Goal: Check status: Check status

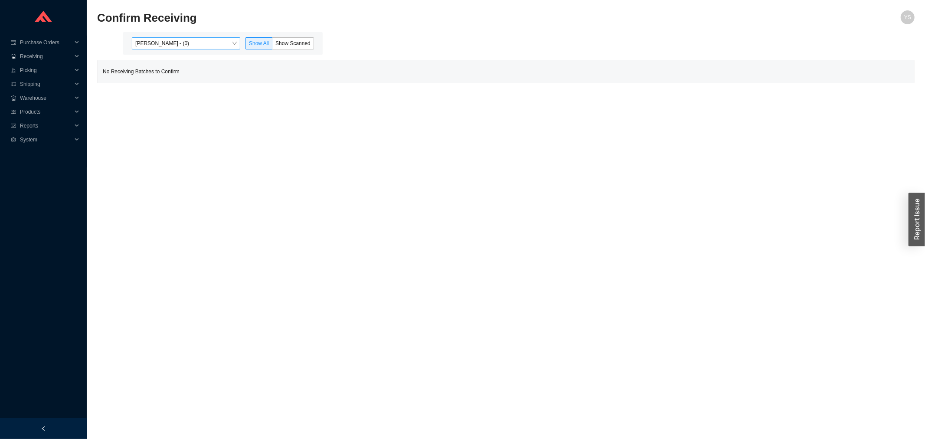
click at [183, 43] on span "[PERSON_NAME] - (0)" at bounding box center [185, 43] width 101 height 11
click at [182, 71] on div "[PERSON_NAME] - (8)" at bounding box center [186, 71] width 101 height 8
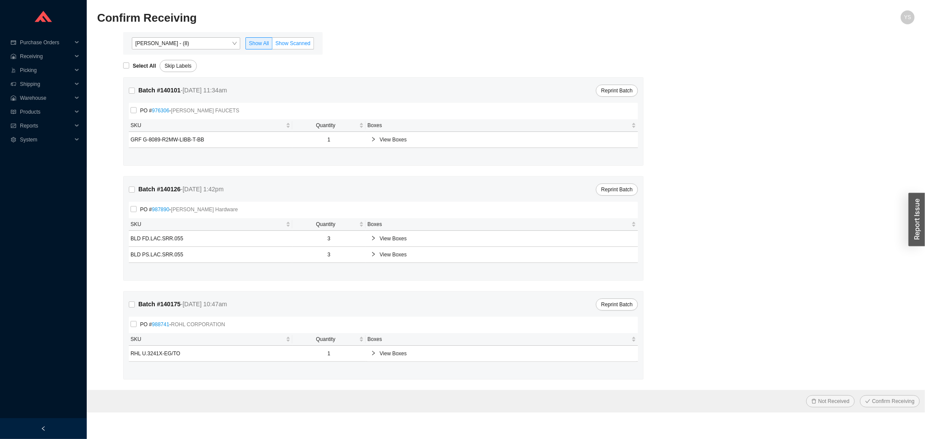
click at [287, 45] on span "Show Scanned" at bounding box center [292, 43] width 35 height 6
click at [272, 45] on input "Show Scanned" at bounding box center [272, 45] width 0 height 0
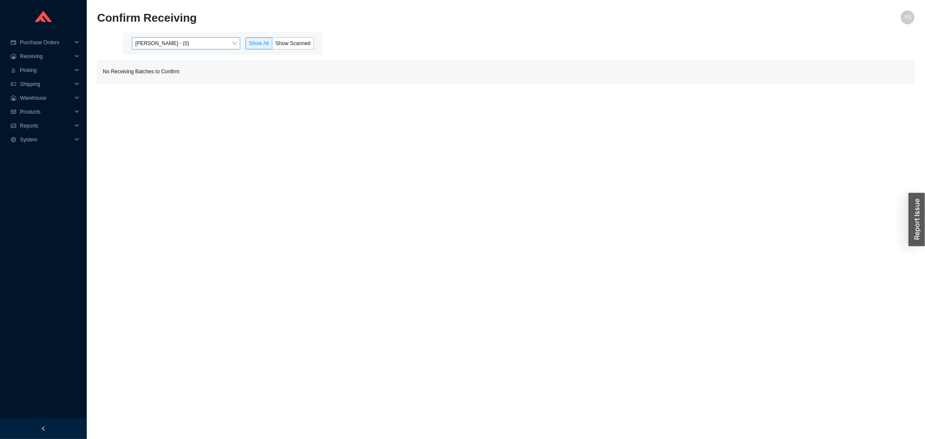
click at [189, 46] on span "Yossi Siff - (0)" at bounding box center [185, 43] width 101 height 11
click at [191, 68] on div "[PERSON_NAME] - (8)" at bounding box center [186, 71] width 101 height 8
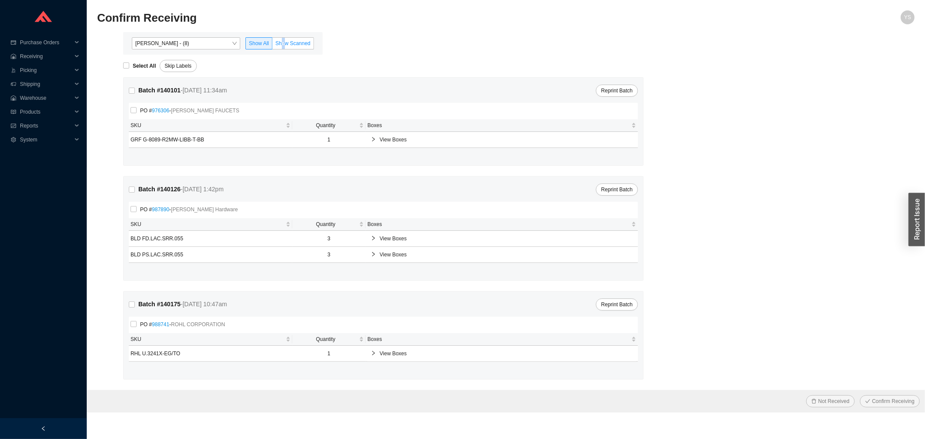
click at [284, 49] on label "Show Scanned" at bounding box center [293, 43] width 42 height 12
click at [287, 42] on span "Show Scanned" at bounding box center [292, 43] width 35 height 6
click at [272, 45] on input "Show Scanned" at bounding box center [272, 45] width 0 height 0
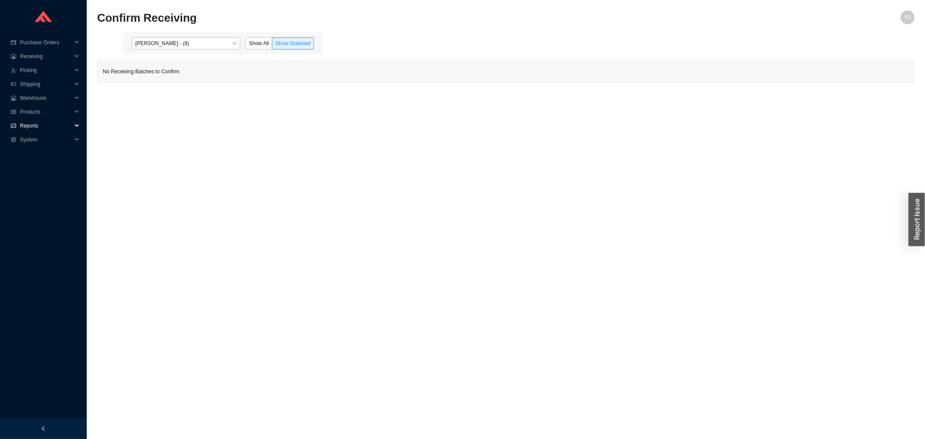
drag, startPoint x: 25, startPoint y: 118, endPoint x: 31, endPoint y: 127, distance: 10.6
click at [25, 119] on span "Reports" at bounding box center [46, 126] width 52 height 14
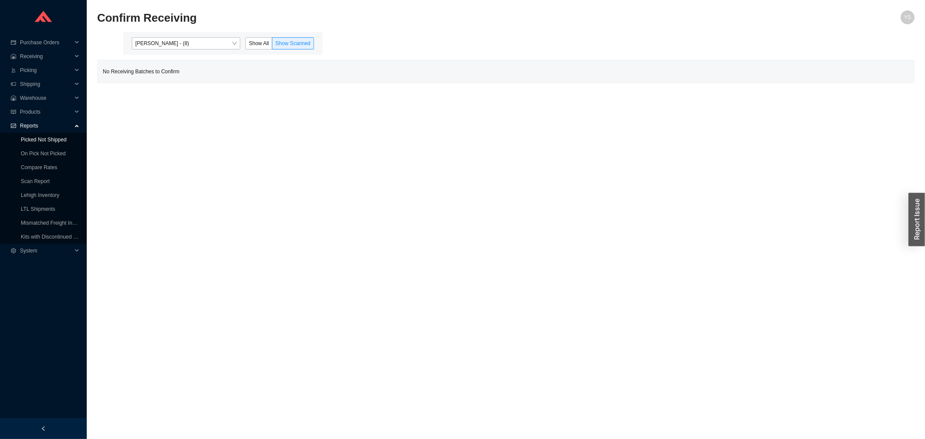
click at [37, 143] on link "Picked Not Shipped" at bounding box center [44, 140] width 46 height 6
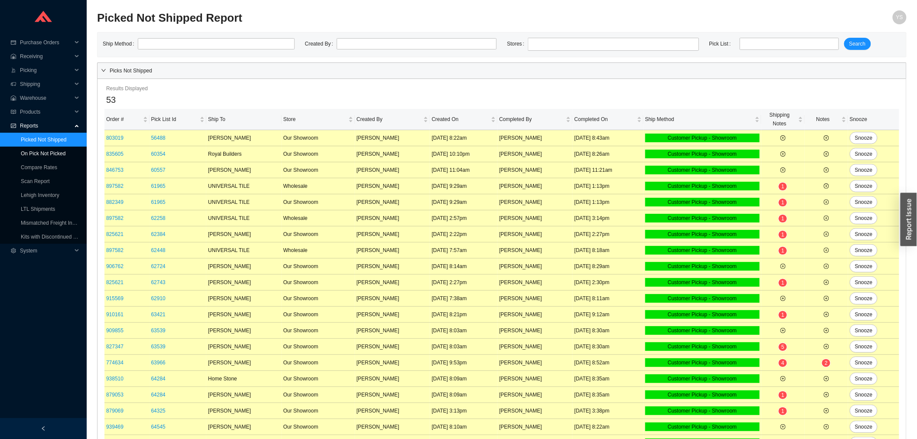
click at [37, 150] on link "On Pick Not Picked" at bounding box center [43, 153] width 45 height 6
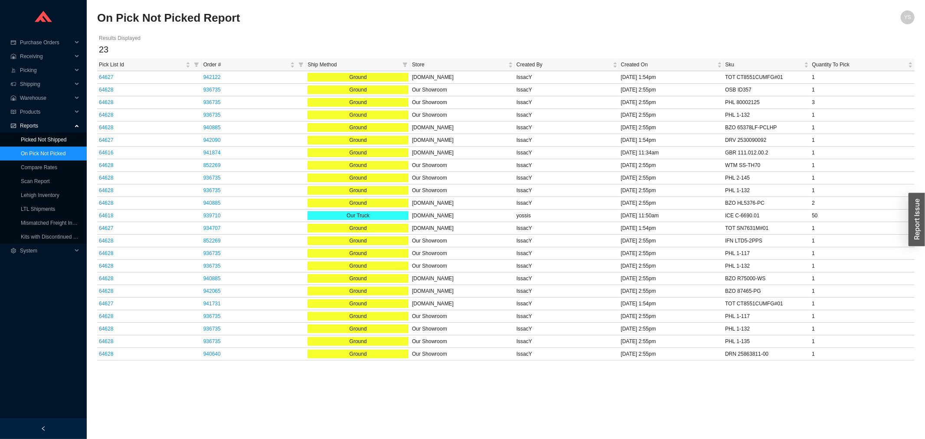
click at [46, 139] on link "Picked Not Shipped" at bounding box center [44, 140] width 46 height 6
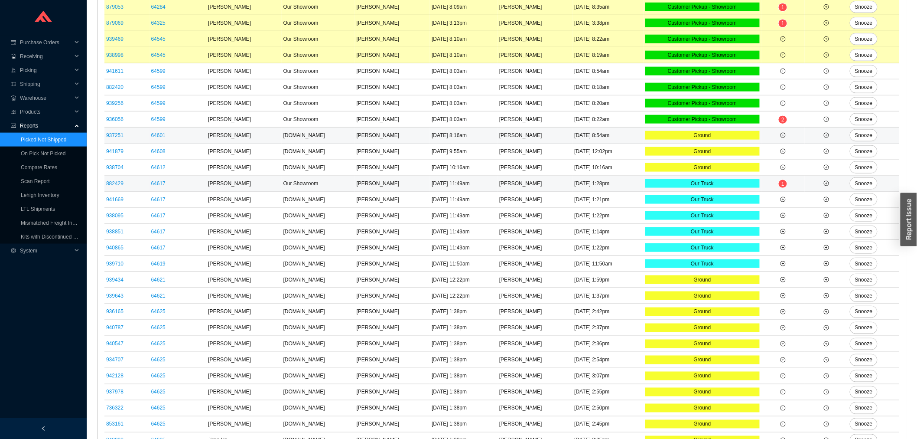
scroll to position [371, 0]
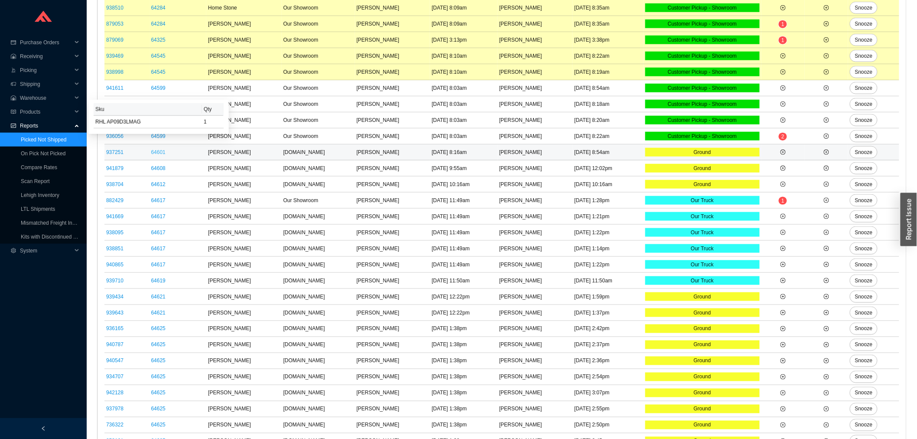
click at [154, 155] on link "64601" at bounding box center [158, 152] width 14 height 6
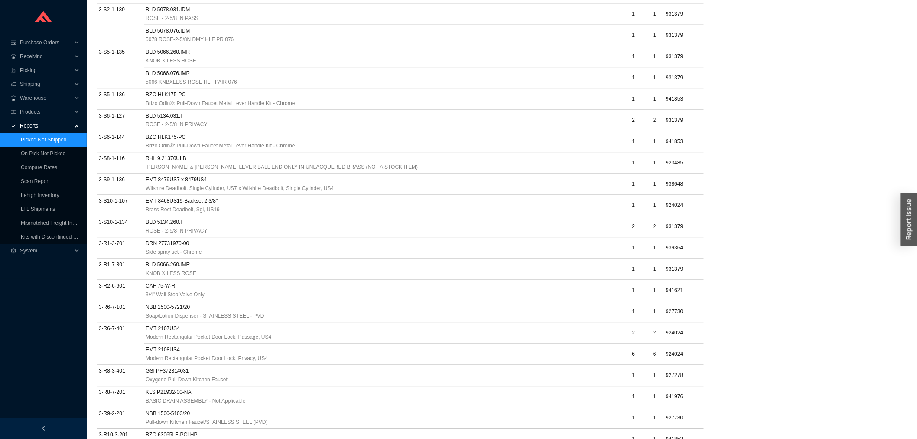
scroll to position [2636, 0]
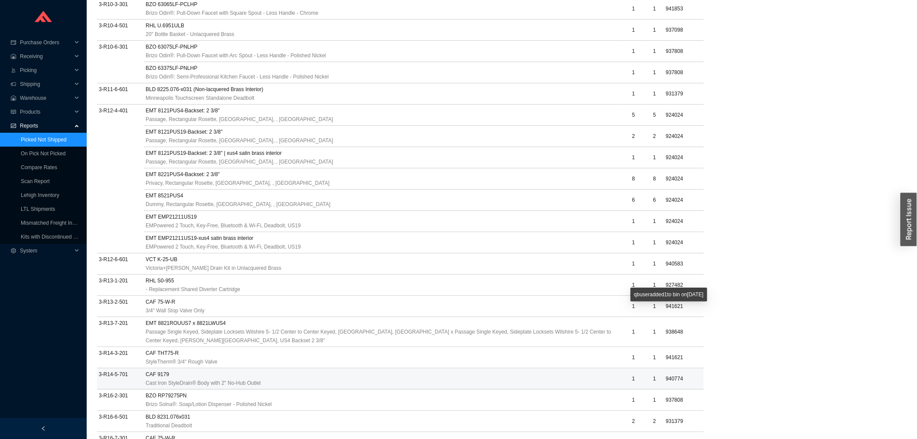
click at [676, 375] on span "940774" at bounding box center [674, 378] width 17 height 6
copy span "940774"
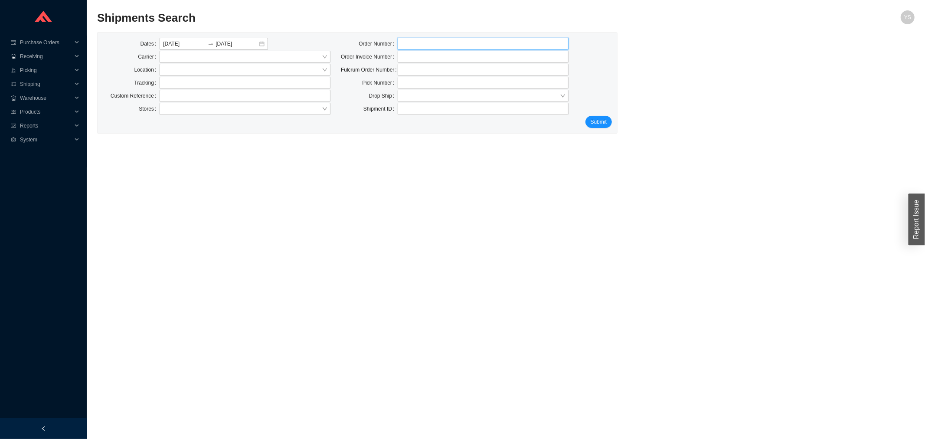
click at [440, 49] on input "tel" at bounding box center [483, 44] width 171 height 12
paste input "940774"
type input "940774"
drag, startPoint x: 599, startPoint y: 117, endPoint x: 603, endPoint y: 121, distance: 5.5
click at [603, 121] on span "Submit" at bounding box center [598, 121] width 16 height 9
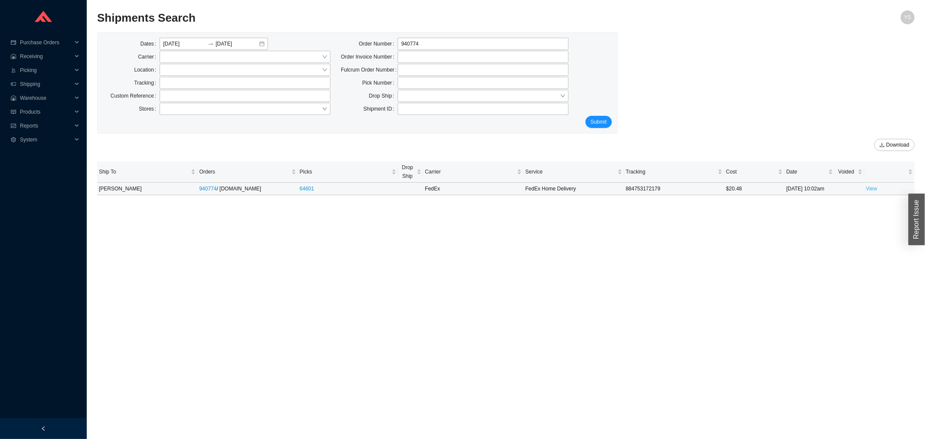
click at [866, 190] on link "View" at bounding box center [871, 189] width 11 height 6
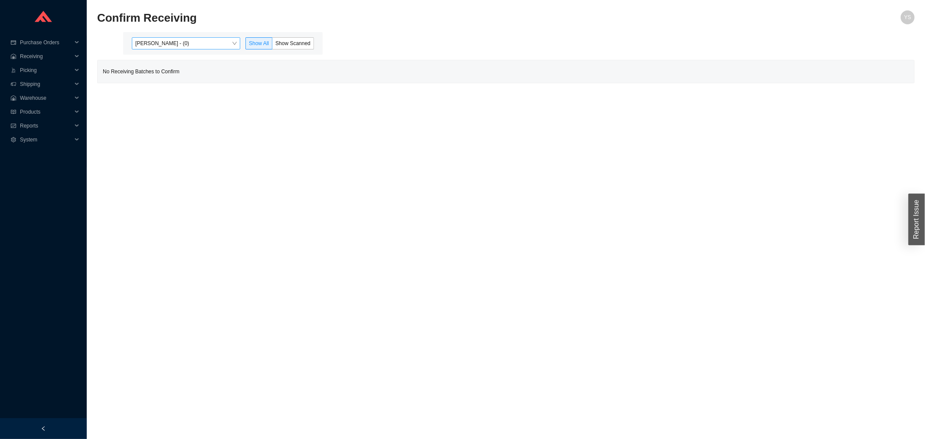
click at [170, 39] on span "[PERSON_NAME] - (0)" at bounding box center [185, 43] width 101 height 11
click at [174, 67] on div "[PERSON_NAME] - (8)" at bounding box center [186, 71] width 101 height 8
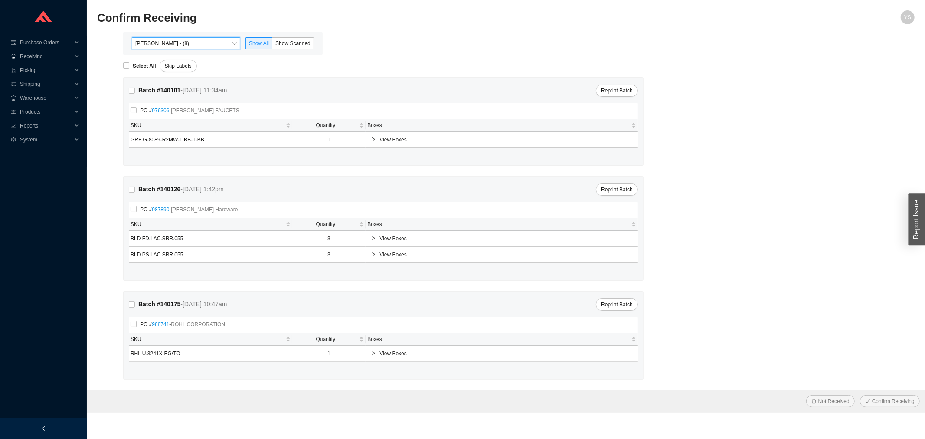
click at [315, 36] on div "Angel Negron - (8) Angel Negron - (8) Show All Show Scanned" at bounding box center [222, 43] width 199 height 23
click at [298, 41] on span "Show Scanned" at bounding box center [292, 43] width 35 height 6
click at [297, 41] on span "Show Scanned" at bounding box center [292, 43] width 35 height 6
click at [272, 45] on input "Show Scanned" at bounding box center [272, 45] width 0 height 0
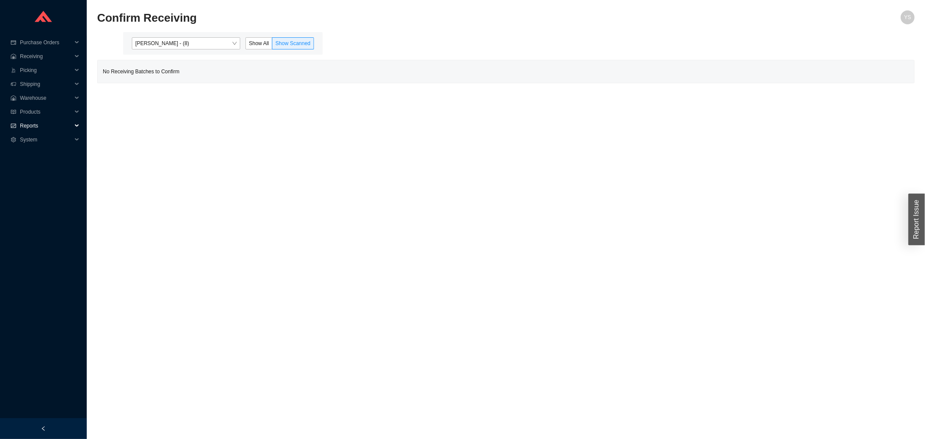
click at [47, 124] on span "Reports" at bounding box center [46, 126] width 52 height 14
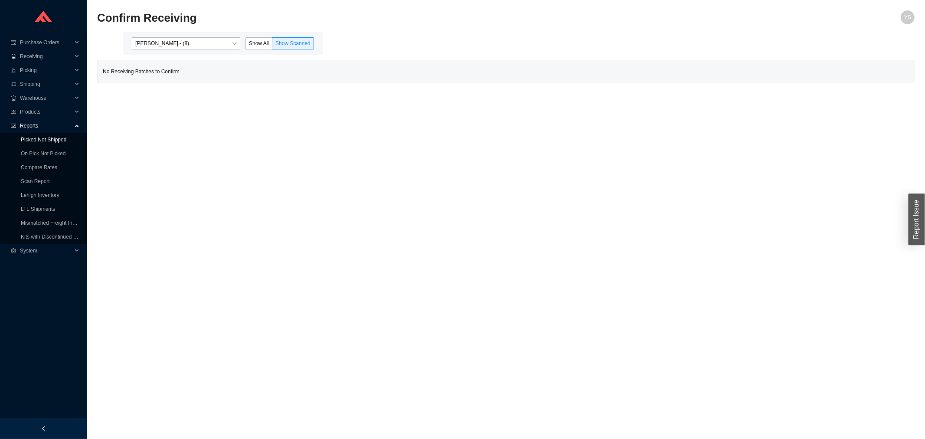
click at [48, 143] on link "Picked Not Shipped" at bounding box center [44, 140] width 46 height 6
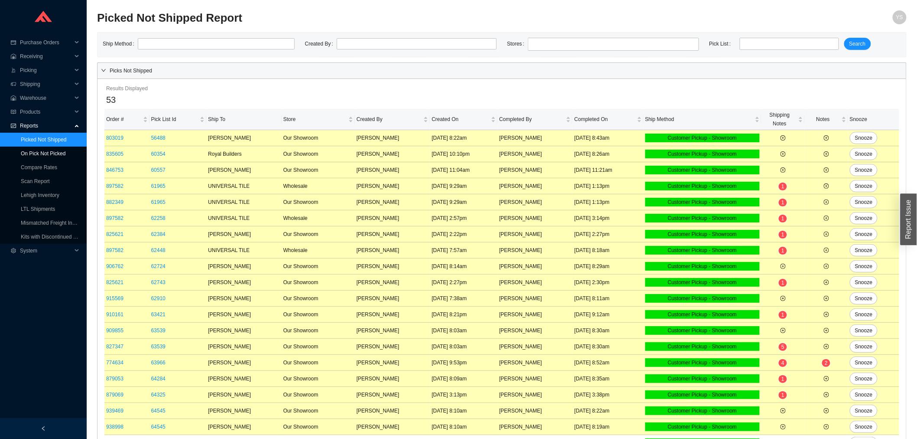
click at [48, 150] on link "On Pick Not Picked" at bounding box center [43, 153] width 45 height 6
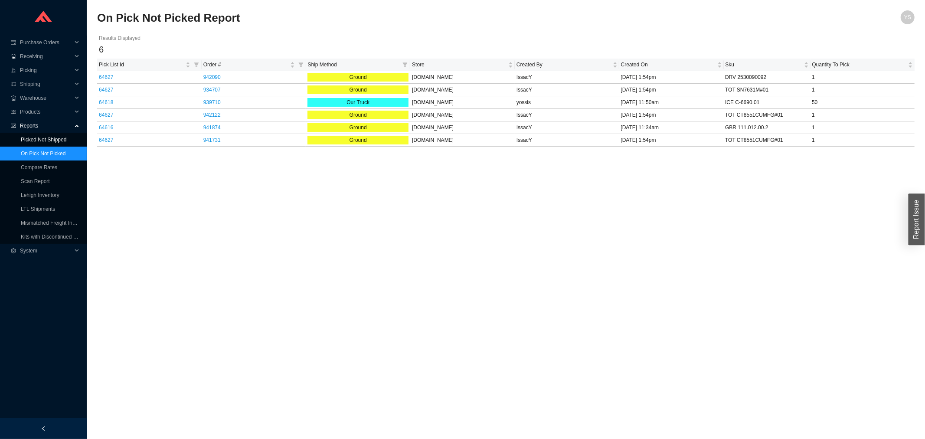
click at [63, 141] on link "Picked Not Shipped" at bounding box center [44, 140] width 46 height 6
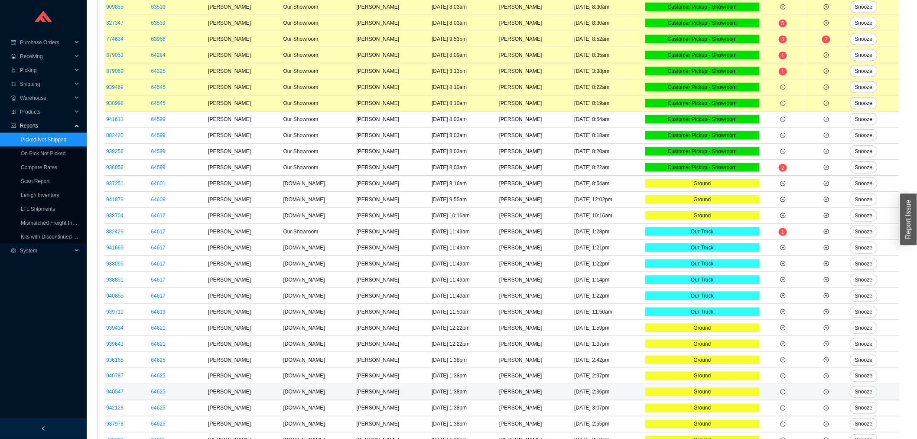
scroll to position [323, 0]
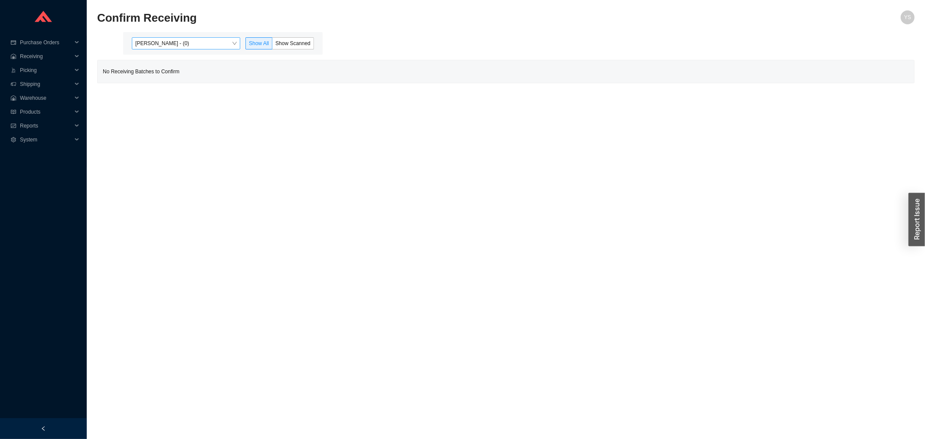
click at [213, 37] on div "Yossi Siff - (0) Show All Show Scanned" at bounding box center [222, 43] width 199 height 23
click at [213, 43] on span "Yossi Siff - (0)" at bounding box center [185, 43] width 101 height 11
click at [210, 78] on div "Aron - (0)" at bounding box center [187, 83] width 108 height 12
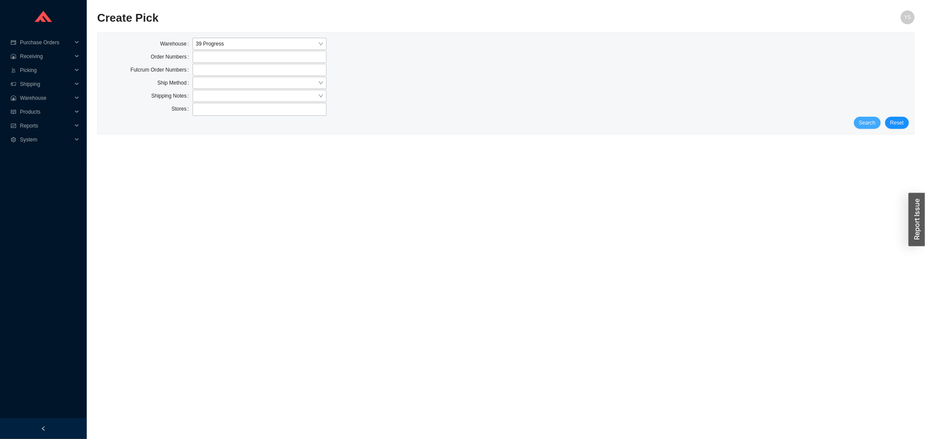
click at [859, 119] on form "Warehouse 39 Progress Order Numbers Fulcrum Order Numbers Ship Method Shipping …" at bounding box center [506, 83] width 806 height 91
click at [864, 121] on span "Search" at bounding box center [867, 122] width 16 height 9
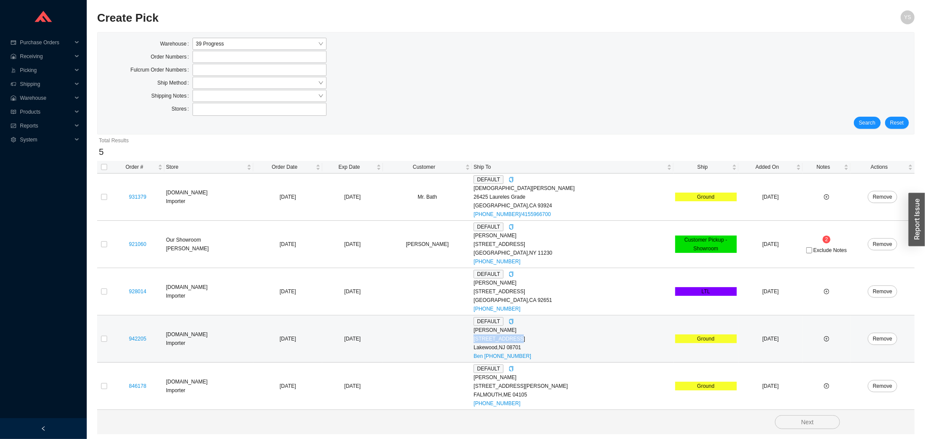
drag, startPoint x: 542, startPoint y: 339, endPoint x: 497, endPoint y: 336, distance: 44.8
click at [497, 336] on div "1750 Oak Street" at bounding box center [572, 338] width 198 height 9
click at [141, 336] on link "942205" at bounding box center [137, 339] width 17 height 6
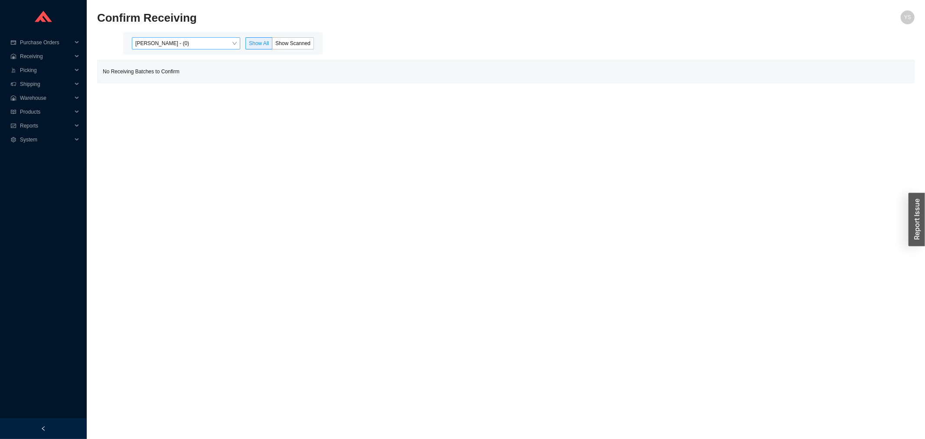
click at [174, 41] on span "[PERSON_NAME] - (0)" at bounding box center [185, 43] width 101 height 11
click at [170, 73] on div "[PERSON_NAME] - (8)" at bounding box center [186, 71] width 101 height 8
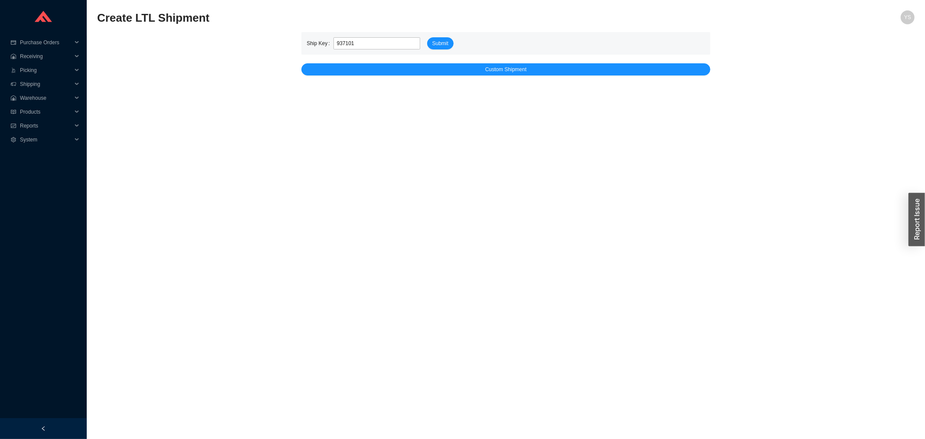
type input "937101"
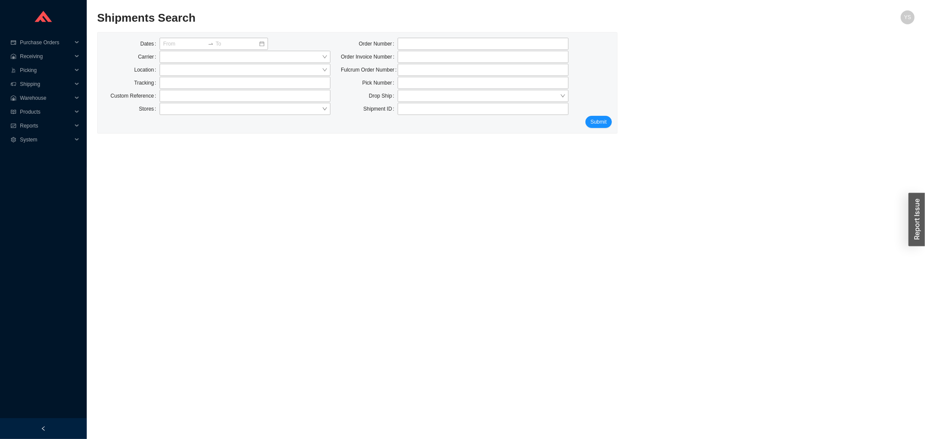
click at [409, 35] on div "Dates Carrier Location Tracking Custom Reference Stores Order Number Order Invo…" at bounding box center [357, 83] width 519 height 101
click at [424, 39] on input "tel" at bounding box center [483, 44] width 171 height 12
paste input "937101"
type input "937101"
click at [606, 116] on button "Submit" at bounding box center [598, 122] width 26 height 12
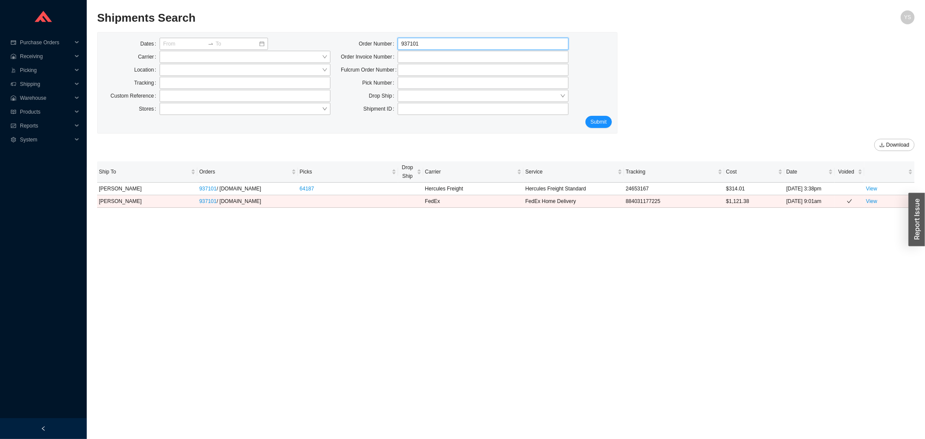
click at [418, 41] on input "937101" at bounding box center [483, 44] width 171 height 12
paste input "8505"
type input "938505"
click button "Submit" at bounding box center [598, 122] width 26 height 12
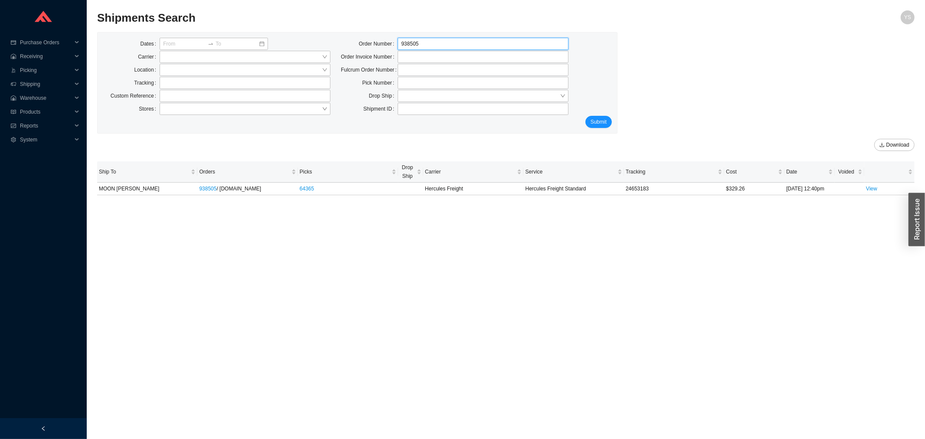
click at [446, 45] on input "938505" at bounding box center [483, 44] width 171 height 12
click at [445, 45] on input "938505" at bounding box center [483, 44] width 171 height 12
paste input "853161"
click at [445, 44] on input "938505853161" at bounding box center [483, 44] width 171 height 12
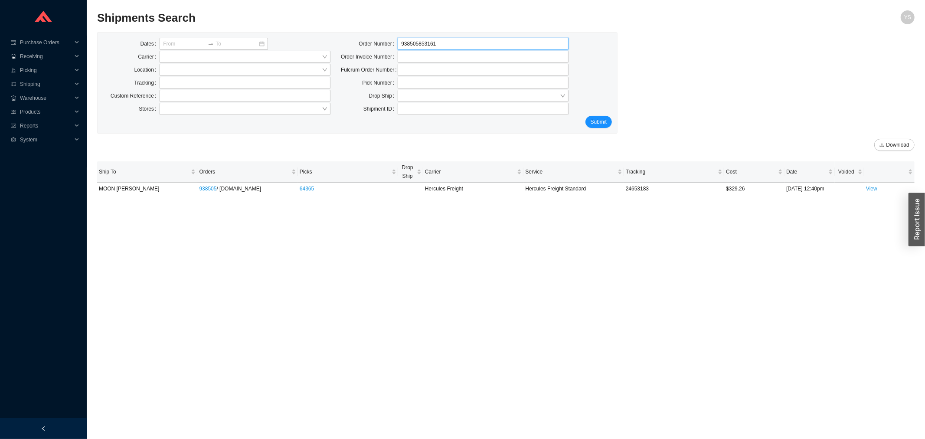
paste input "tel"
type input "853161"
click button "Submit" at bounding box center [598, 122] width 26 height 12
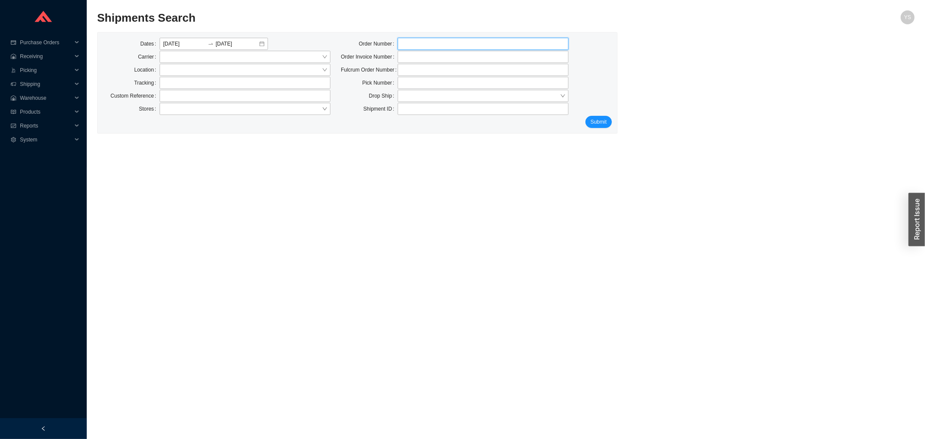
click at [408, 46] on input "tel" at bounding box center [483, 44] width 171 height 12
type input "900622"
click button "Submit" at bounding box center [598, 122] width 26 height 12
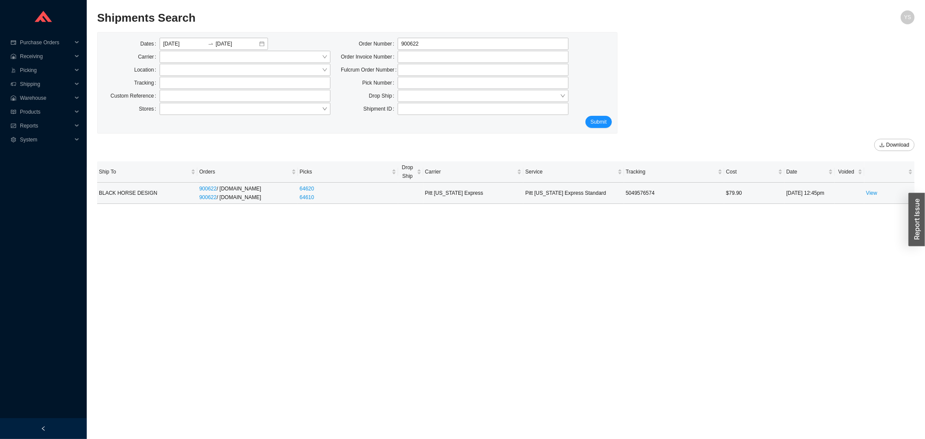
click at [881, 196] on td "View" at bounding box center [889, 193] width 50 height 21
click at [877, 194] on td "View" at bounding box center [889, 193] width 50 height 21
click at [867, 196] on link "View" at bounding box center [871, 193] width 11 height 6
